Goal: Navigation & Orientation: Find specific page/section

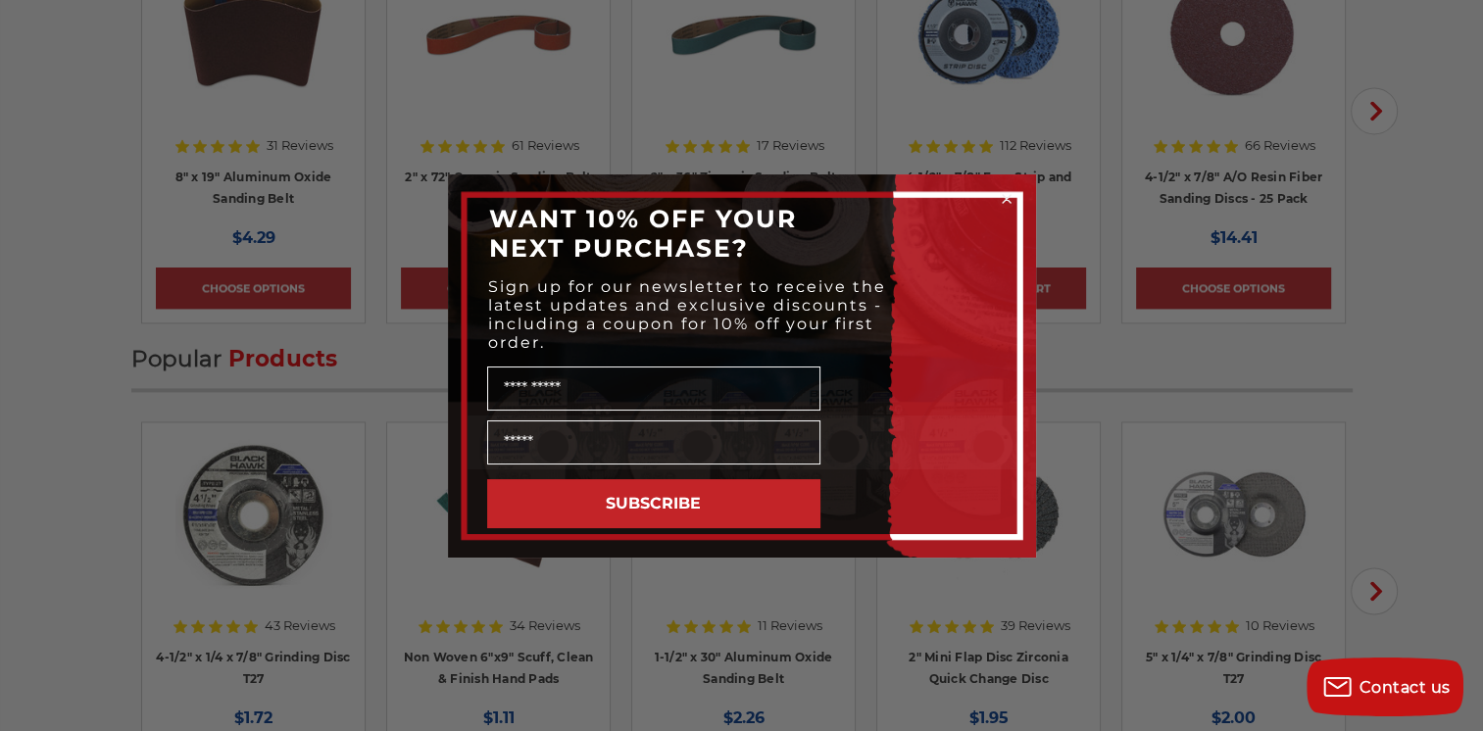
scroll to position [3038, 0]
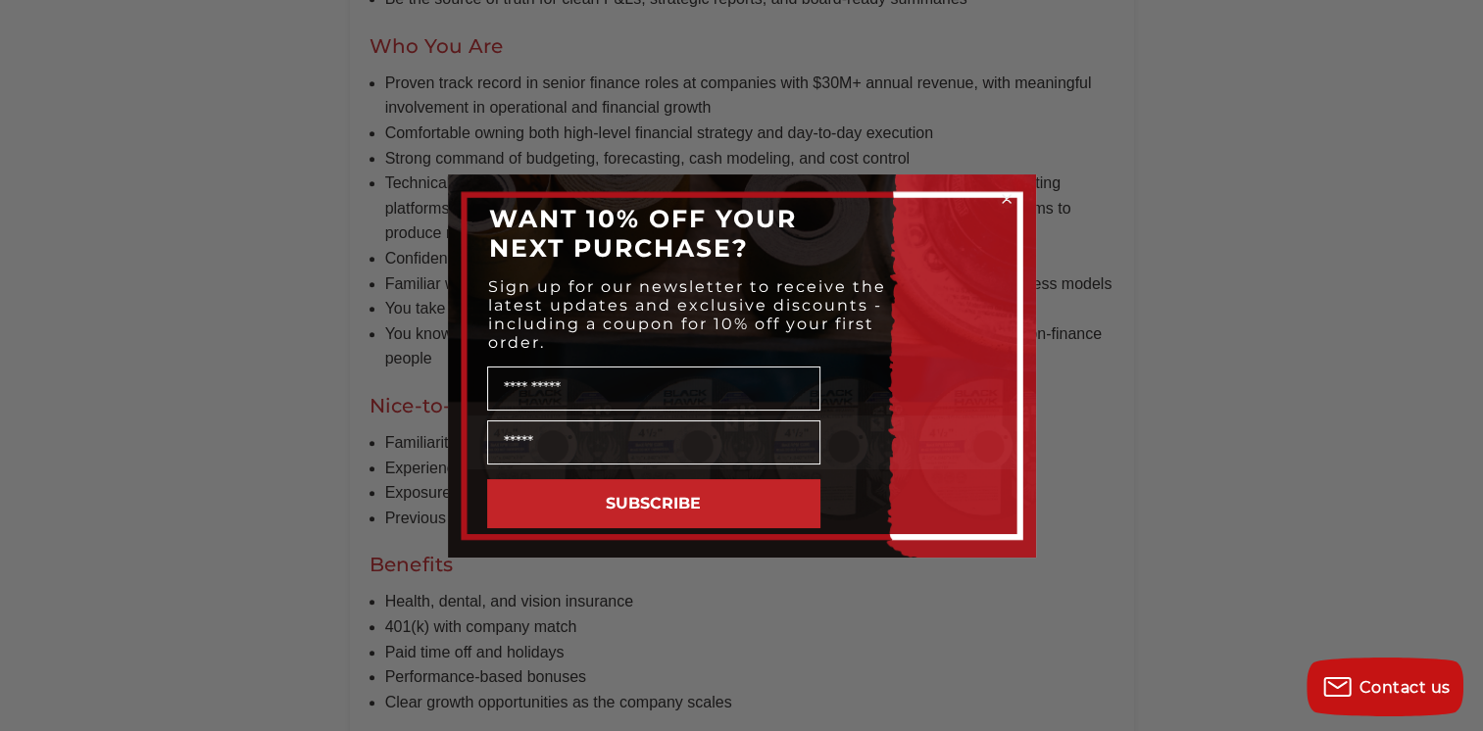
scroll to position [1862, 0]
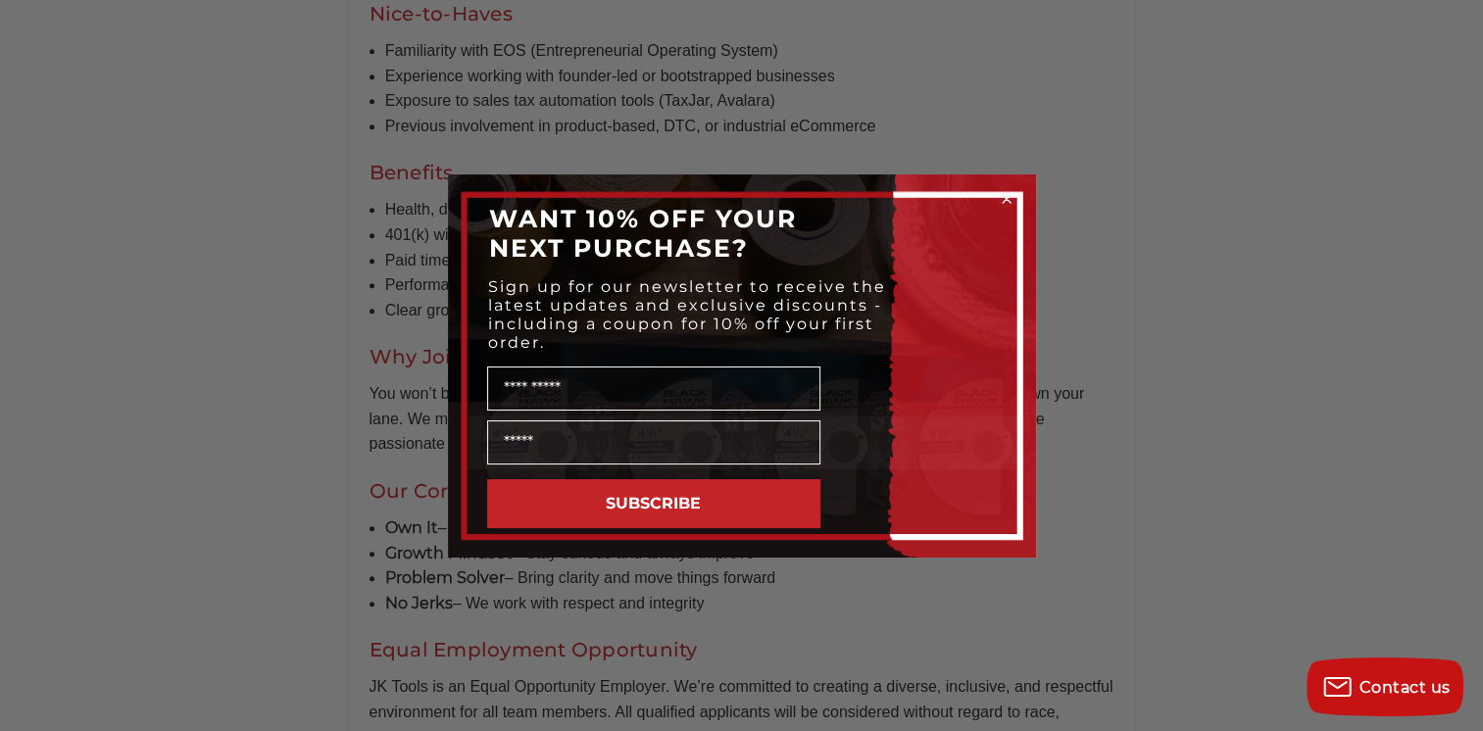
click at [1009, 198] on circle "Close dialog" at bounding box center [1006, 198] width 19 height 19
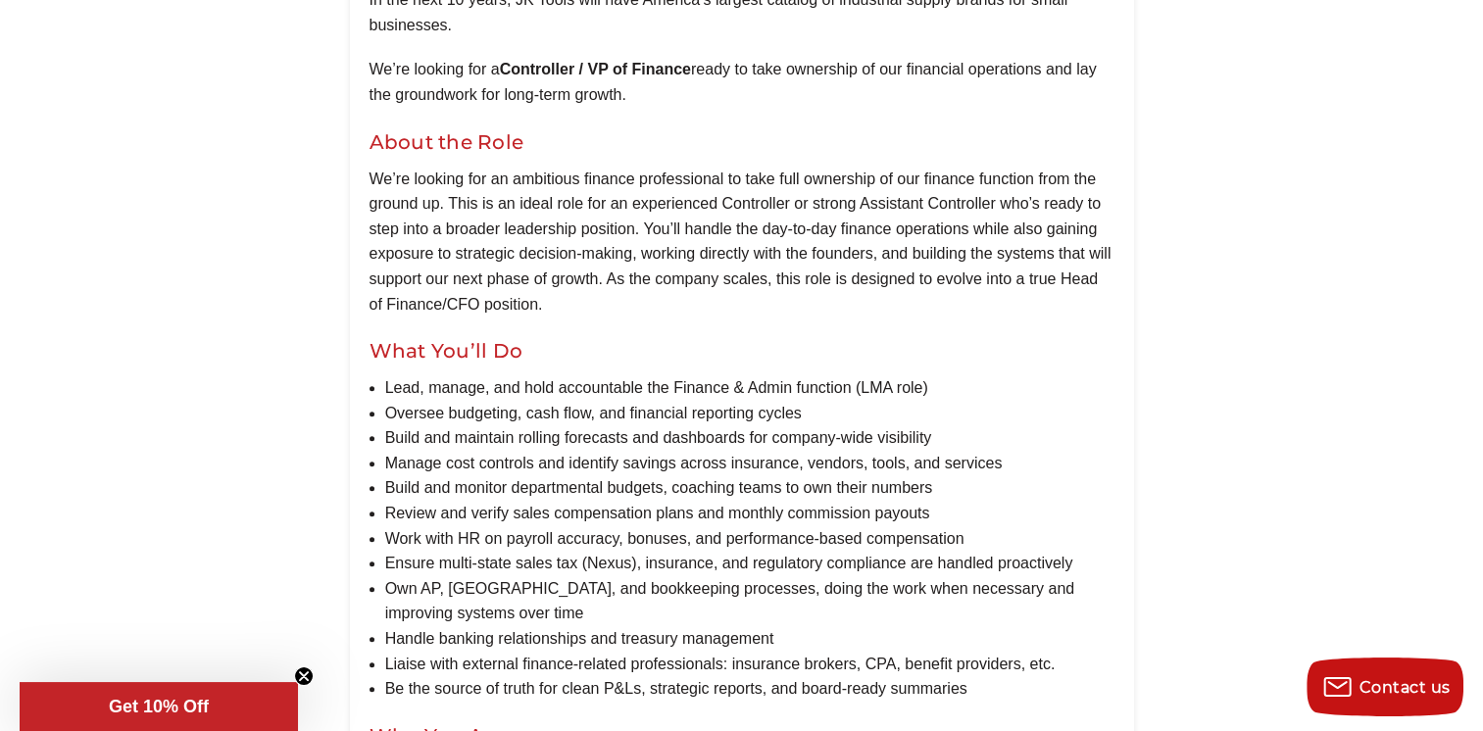
scroll to position [94, 0]
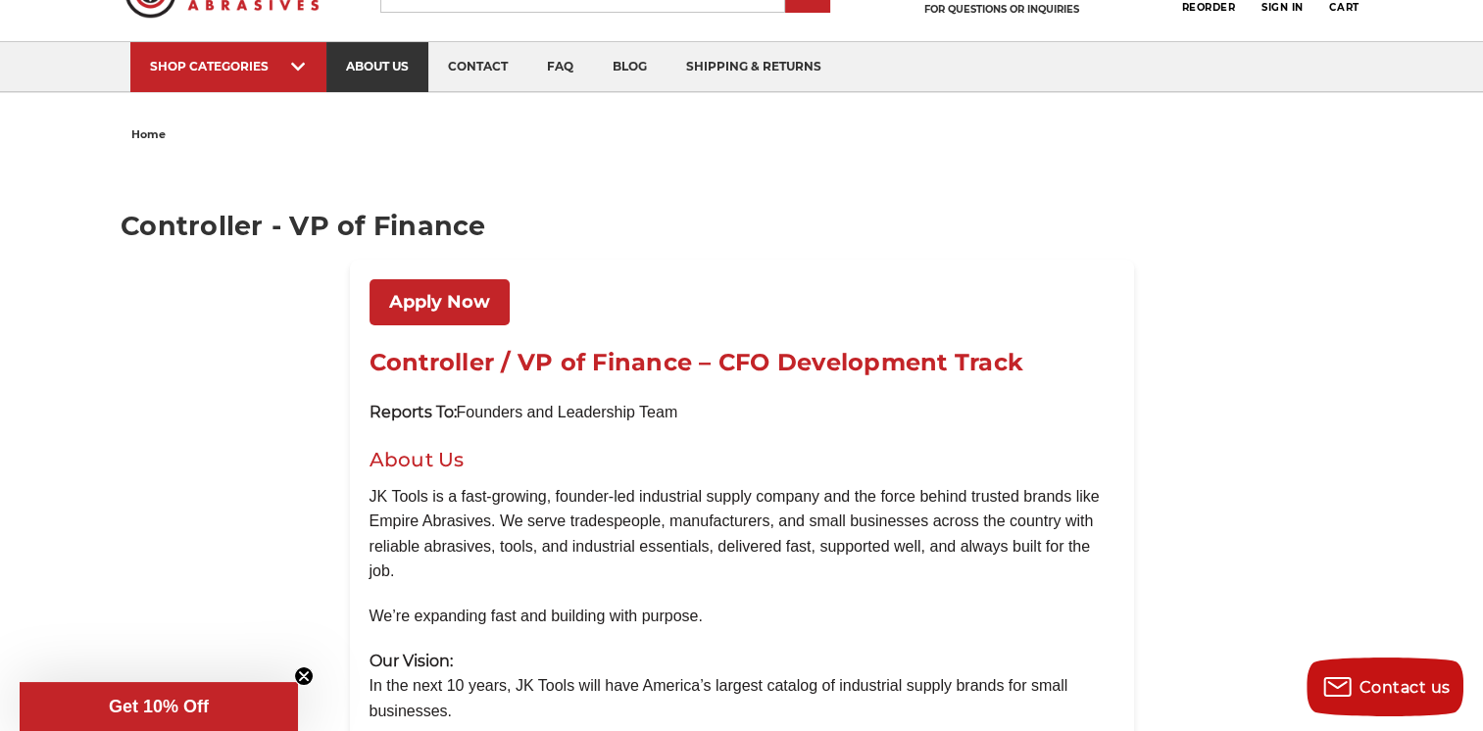
click at [381, 63] on link "about us" at bounding box center [377, 67] width 102 height 50
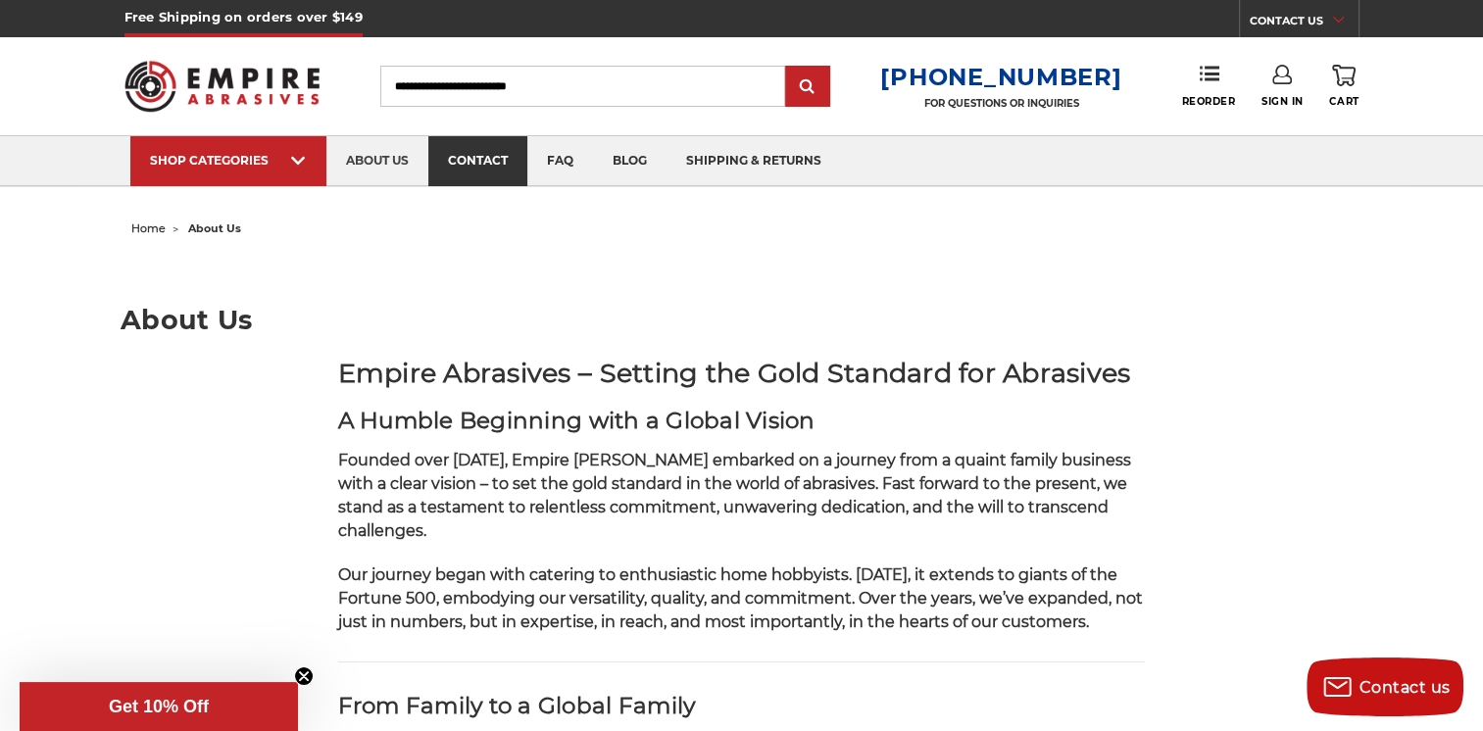
click at [494, 158] on link "contact" at bounding box center [477, 161] width 99 height 50
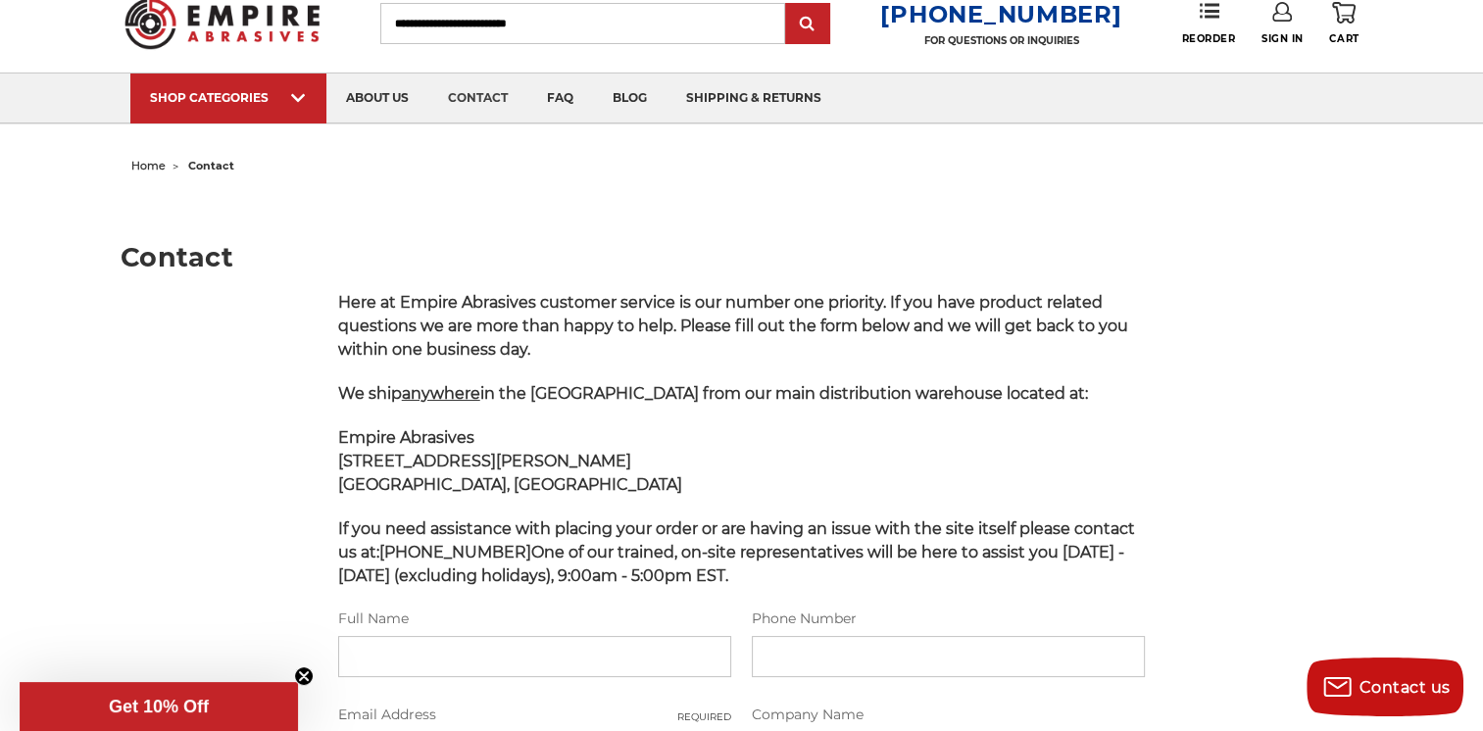
scroll to position [98, 0]
